Goal: Information Seeking & Learning: Learn about a topic

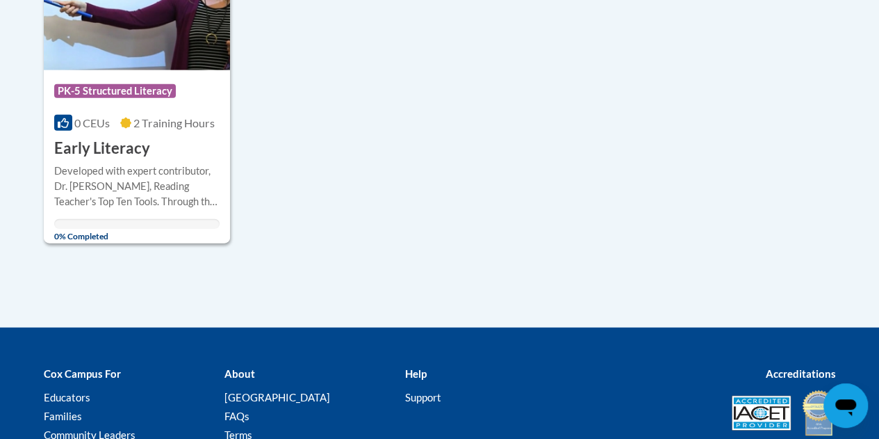
scroll to position [1603, 0]
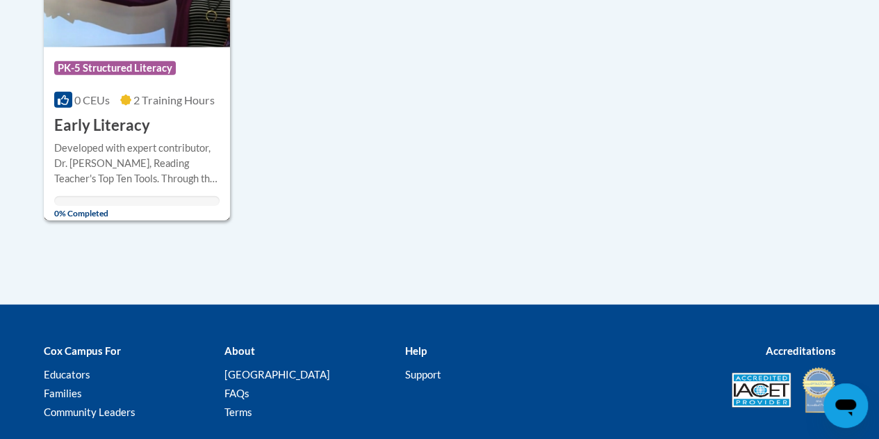
click at [121, 144] on div "Developed with expert contributor, [PERSON_NAME], Reading Teacher's Top Ten Too…" at bounding box center [136, 163] width 165 height 46
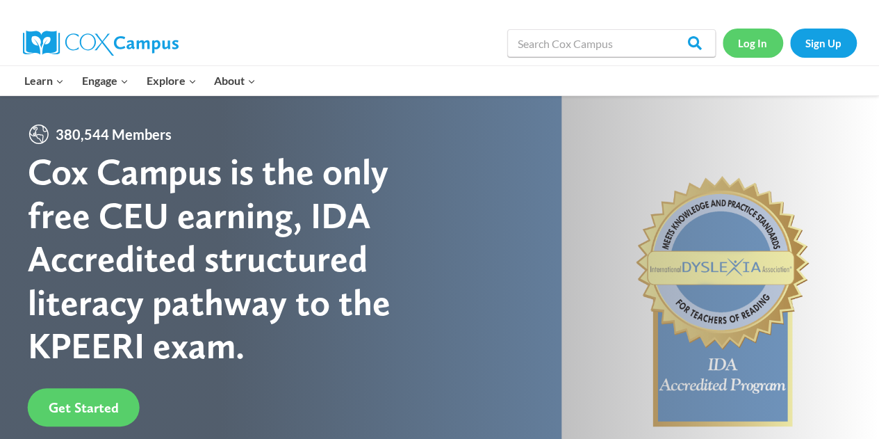
click at [747, 42] on link "Log In" at bounding box center [753, 43] width 60 height 29
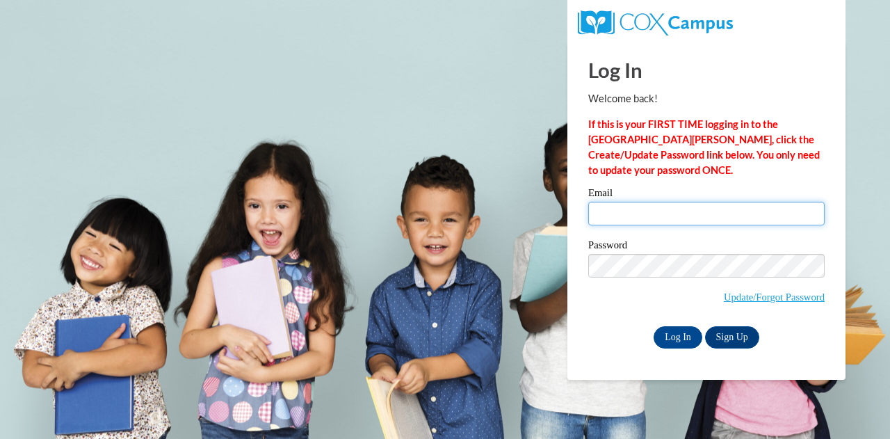
click at [679, 215] on input "Email" at bounding box center [706, 214] width 236 height 24
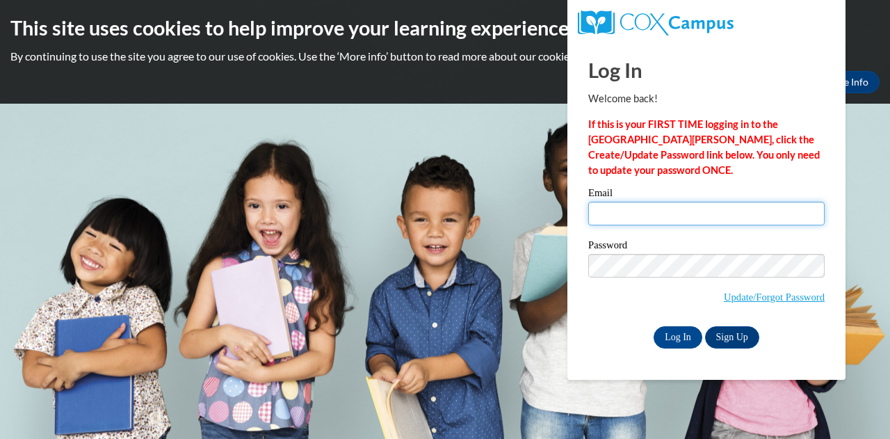
type input "megan.vanveghel@muskegonorway.org"
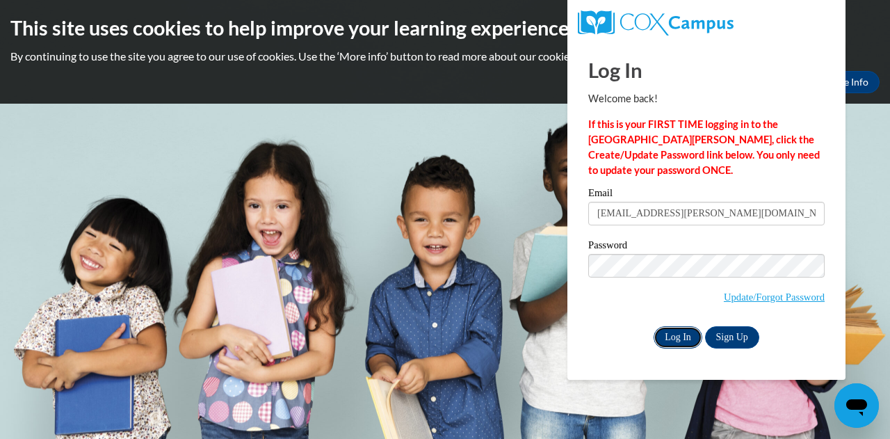
click at [678, 334] on input "Log In" at bounding box center [677, 337] width 49 height 22
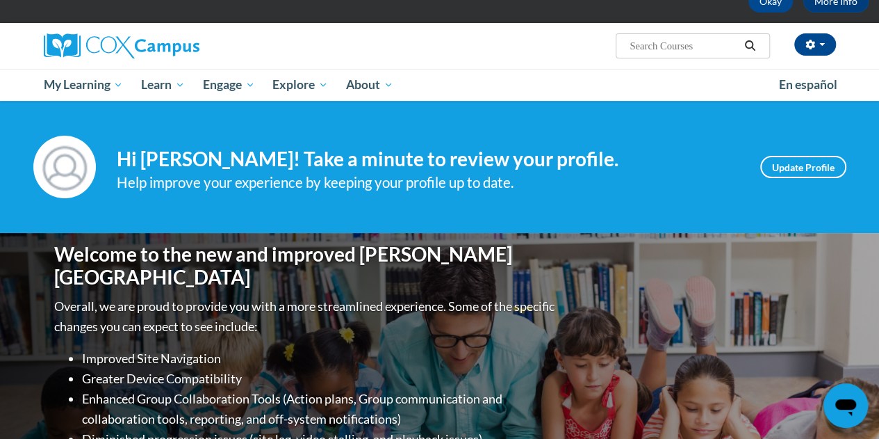
scroll to position [1, 0]
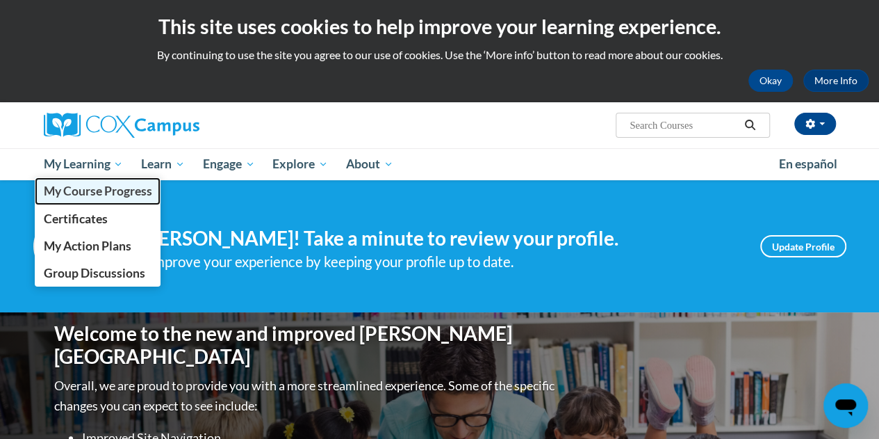
click at [86, 200] on link "My Course Progress" at bounding box center [98, 190] width 127 height 27
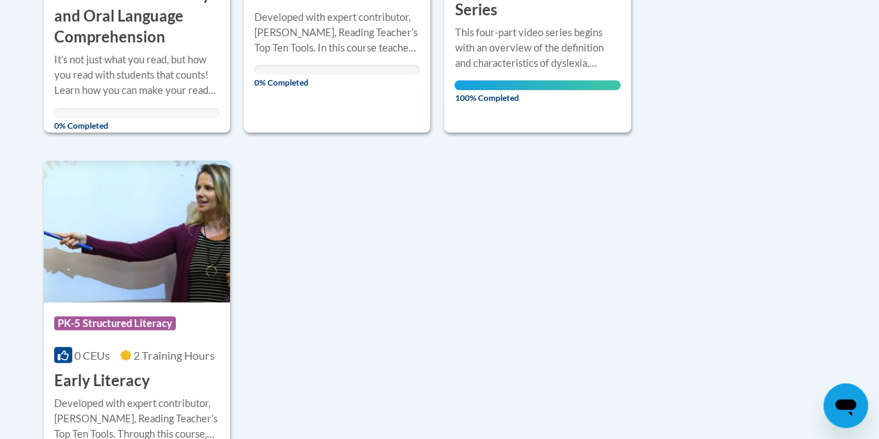
scroll to position [1381, 0]
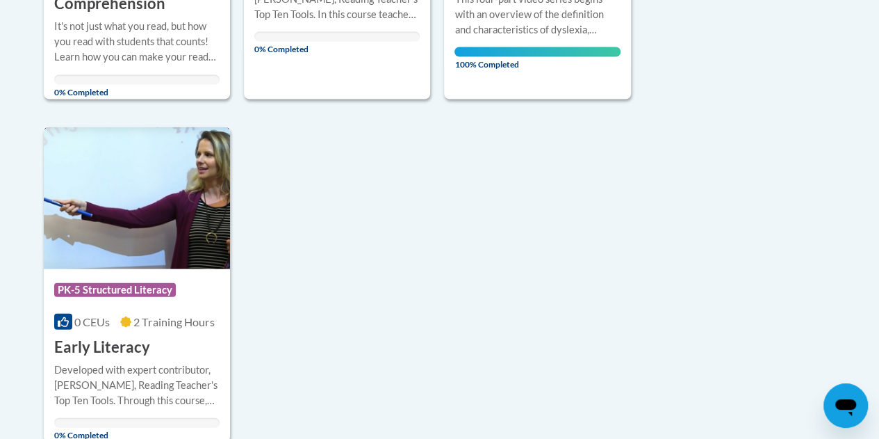
click at [113, 344] on h3 "Early Literacy" at bounding box center [102, 347] width 96 height 22
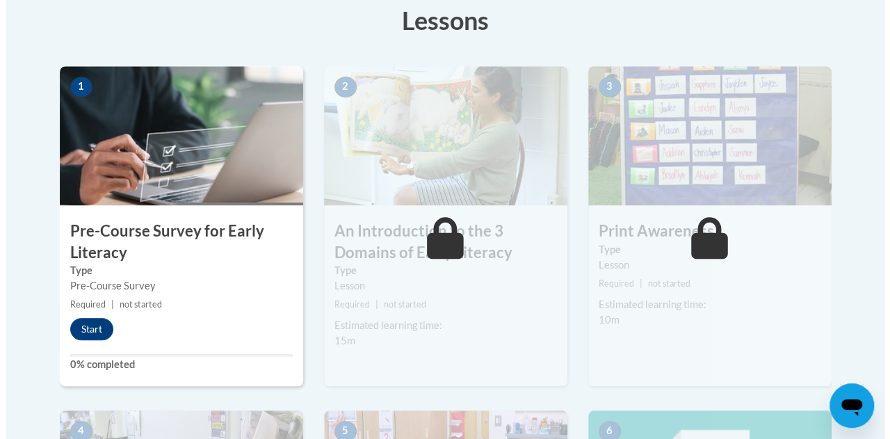
scroll to position [402, 0]
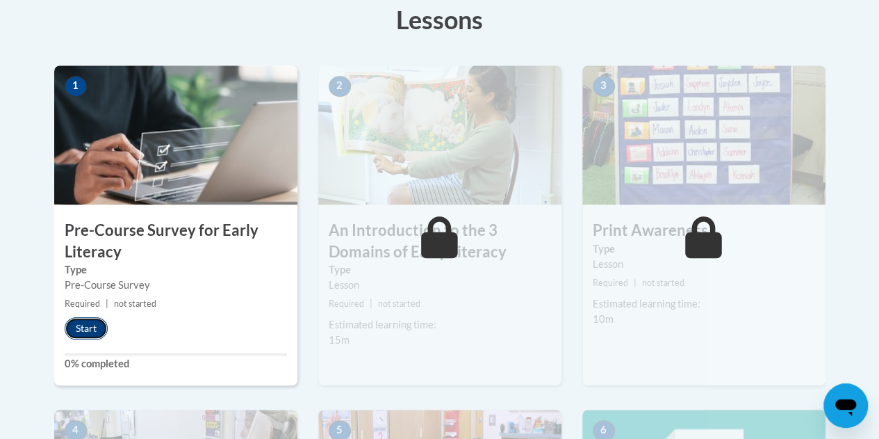
click at [74, 325] on button "Start" at bounding box center [86, 328] width 43 height 22
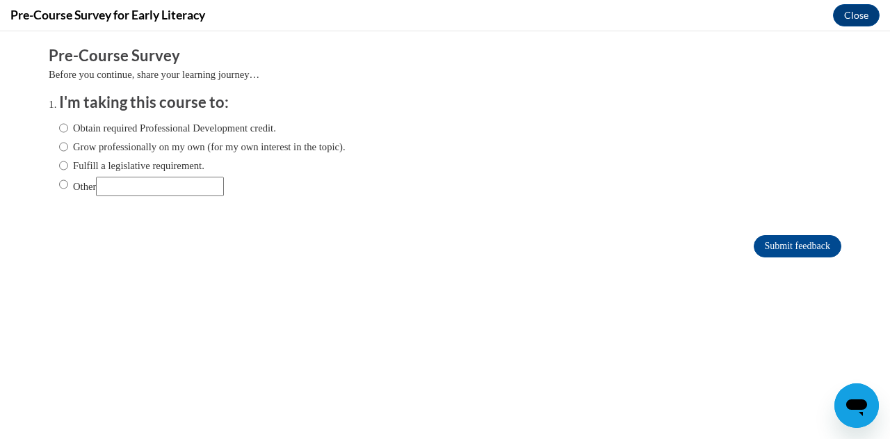
scroll to position [0, 0]
click at [86, 165] on label "Fulfill a legislative requirement." at bounding box center [131, 165] width 145 height 15
click at [68, 165] on input "Fulfill a legislative requirement." at bounding box center [63, 165] width 9 height 15
radio input "true"
click at [793, 248] on input "Submit feedback" at bounding box center [798, 246] width 88 height 22
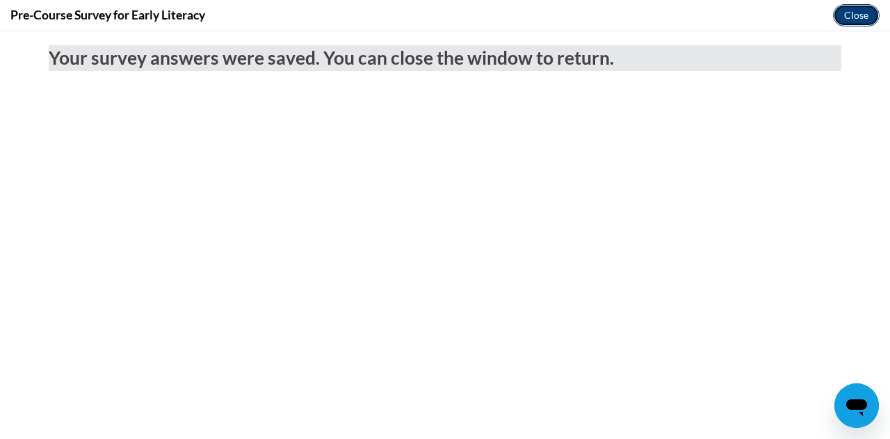
click at [848, 20] on button "Close" at bounding box center [856, 15] width 47 height 22
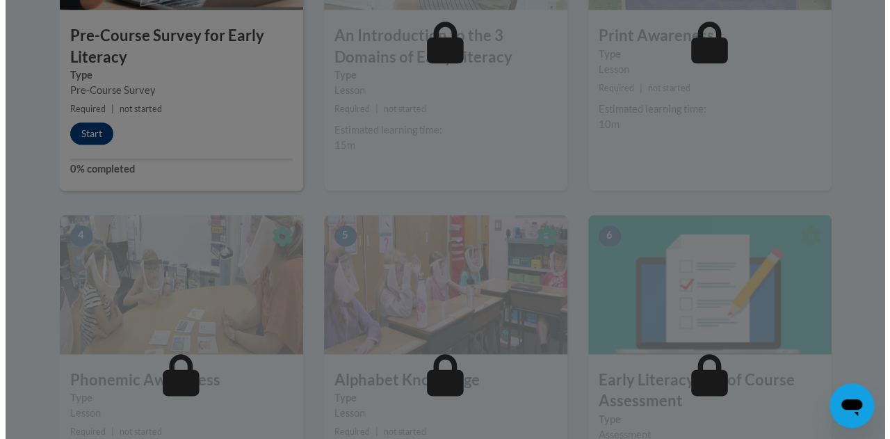
scroll to position [597, 0]
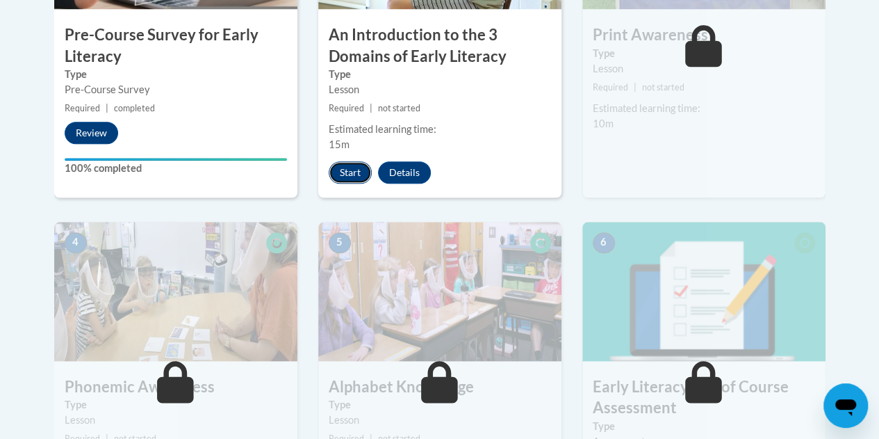
click at [346, 173] on button "Start" at bounding box center [350, 172] width 43 height 22
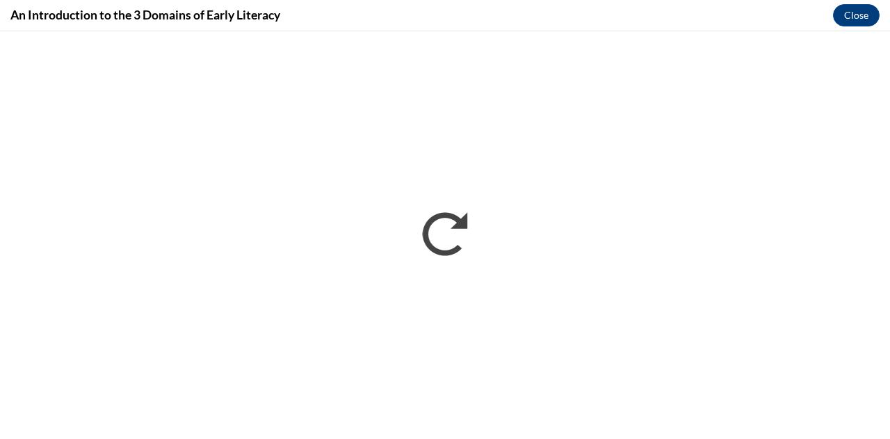
scroll to position [0, 0]
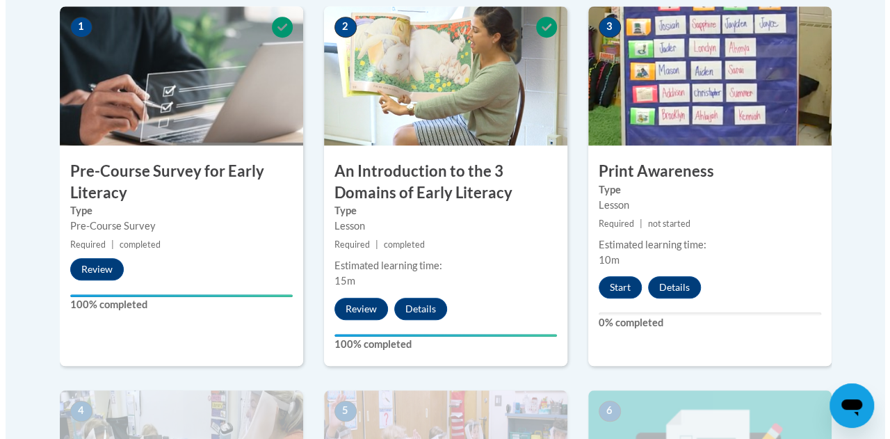
scroll to position [462, 0]
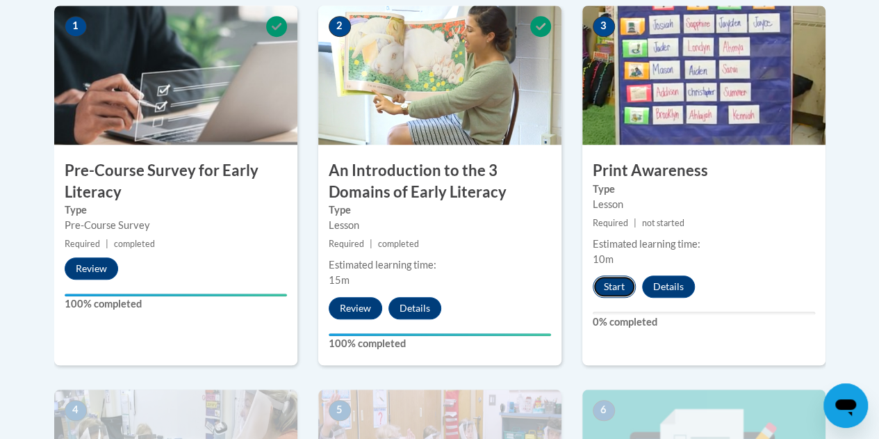
click at [608, 291] on button "Start" at bounding box center [614, 286] width 43 height 22
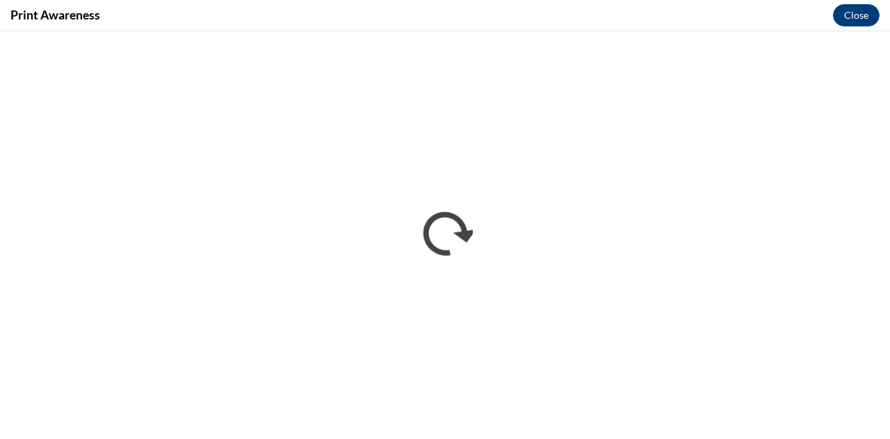
scroll to position [0, 0]
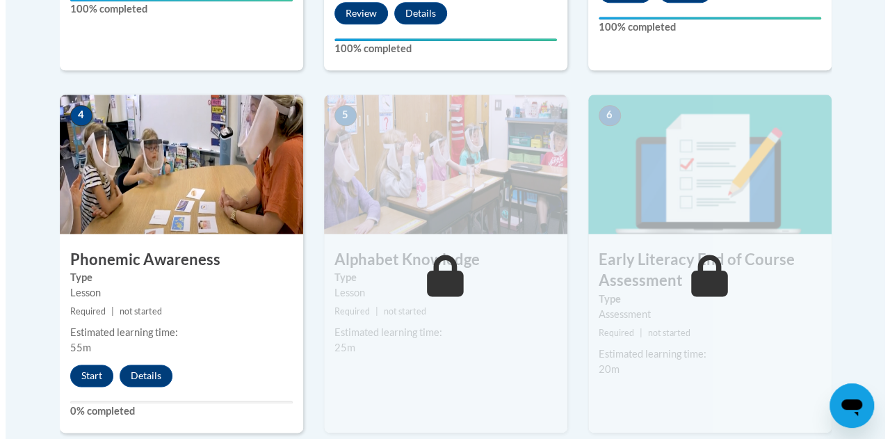
scroll to position [762, 0]
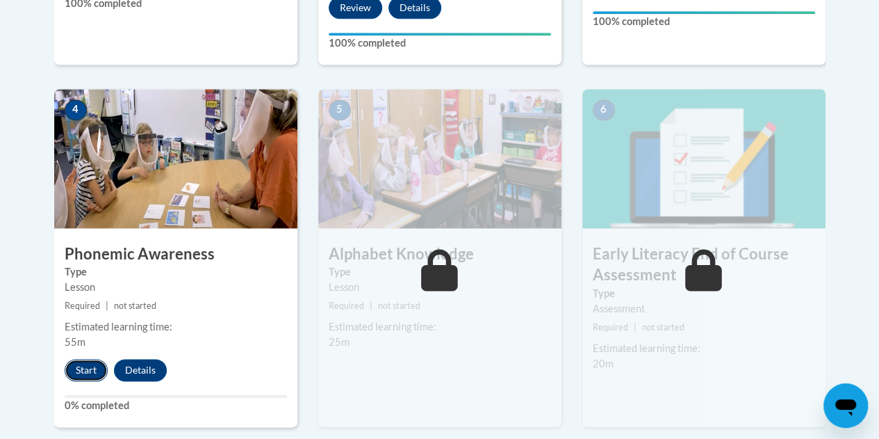
click at [77, 364] on button "Start" at bounding box center [86, 370] width 43 height 22
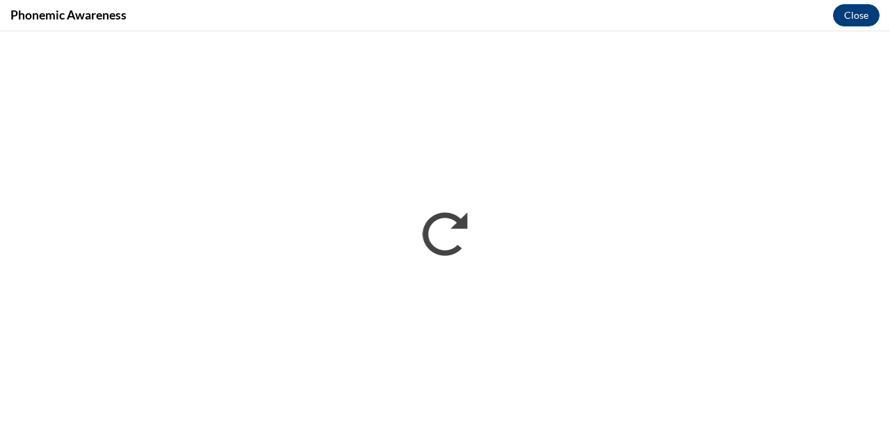
scroll to position [0, 0]
